Goal: Transaction & Acquisition: Purchase product/service

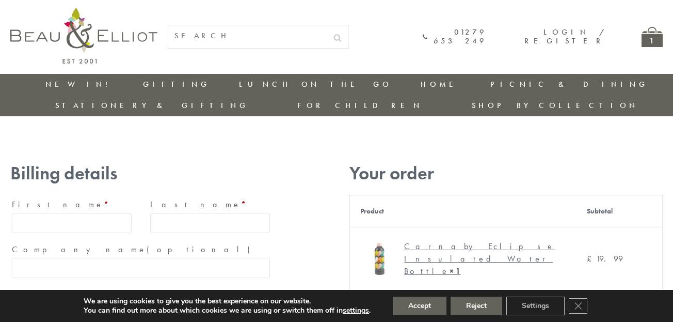
type input "[EMAIL_ADDRESS][DOMAIN_NAME]"
type input "[PERSON_NAME]"
type input "23, [GEOGRAPHIC_DATA], [GEOGRAPHIC_DATA]"
type input "[GEOGRAPHIC_DATA]"
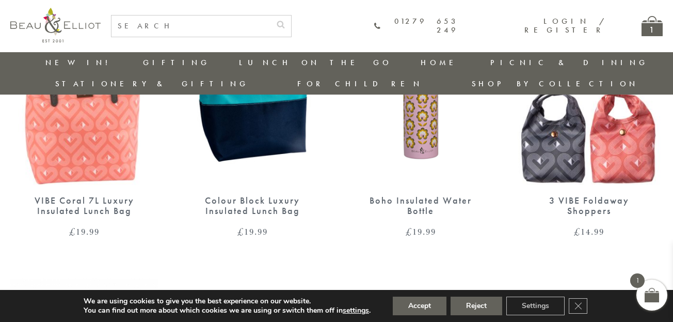
scroll to position [966, 0]
